Goal: Information Seeking & Learning: Learn about a topic

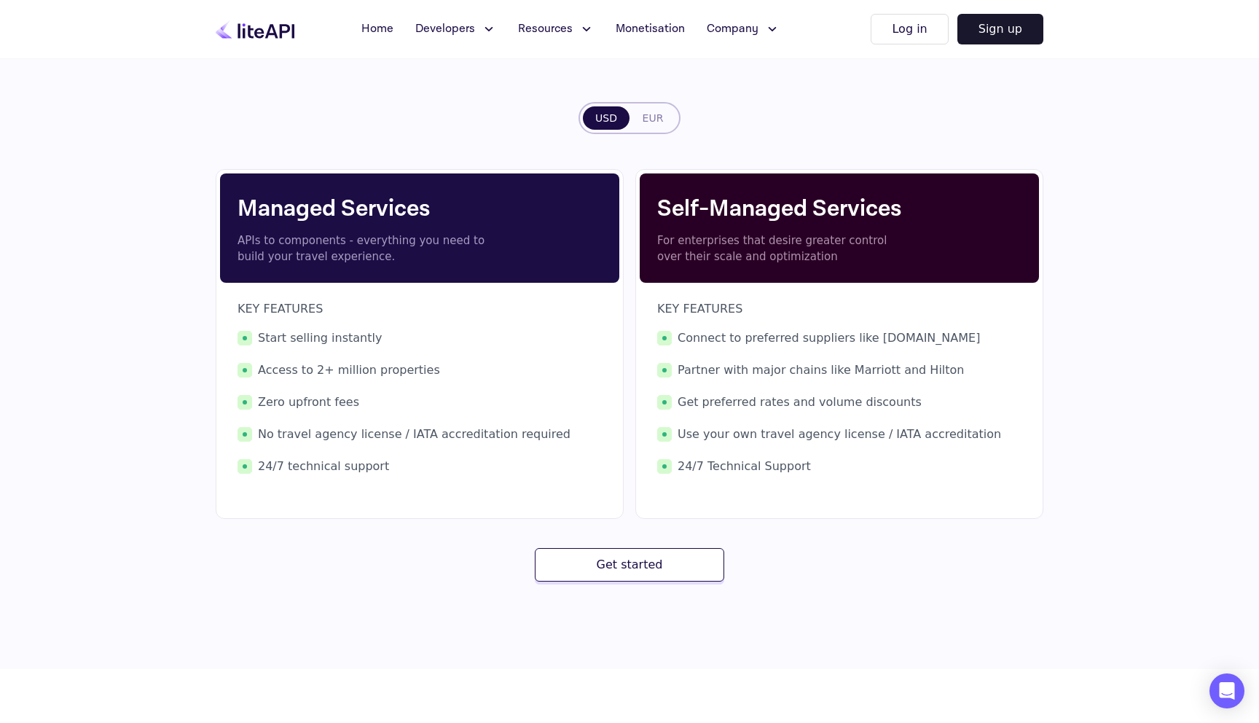
scroll to position [154, 0]
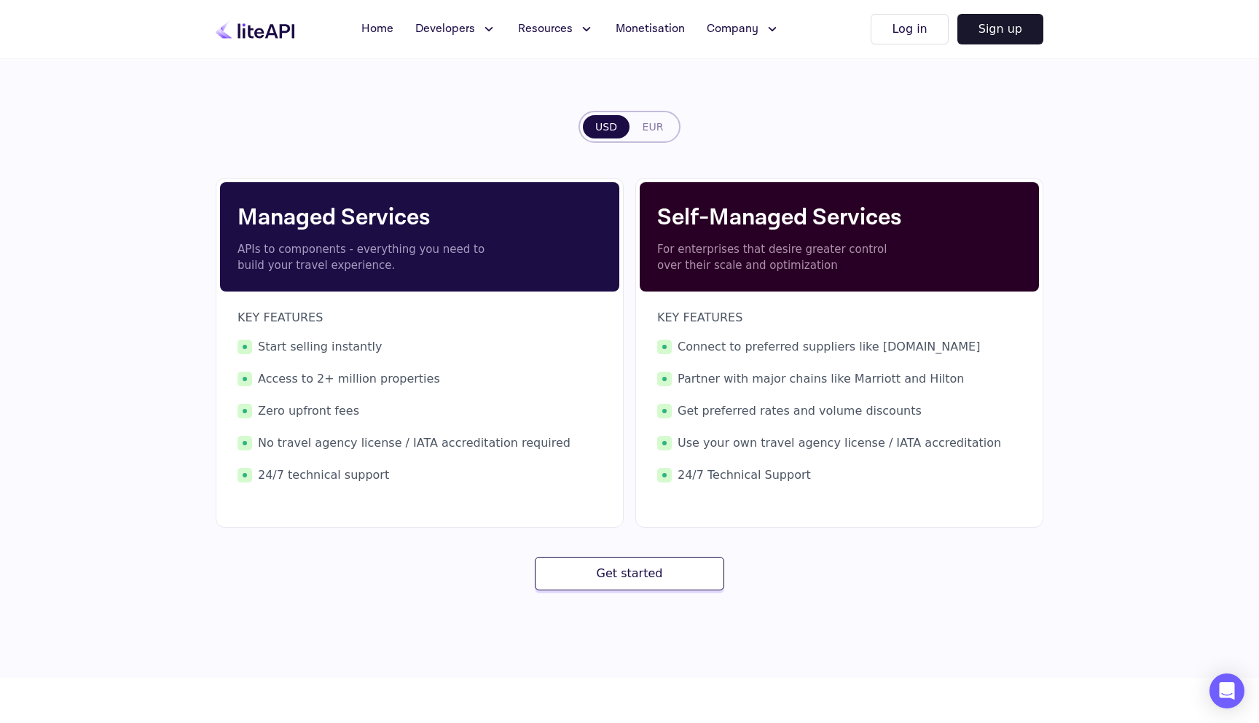
click at [385, 247] on p "APIs to components - everything you need to build your travel experience." at bounding box center [365, 257] width 255 height 33
copy p "APIs to components - everything you need to build your travel experience."
